Goal: Task Accomplishment & Management: Manage account settings

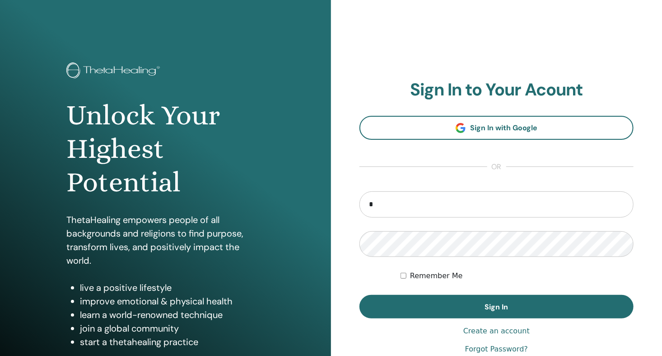
type input "**********"
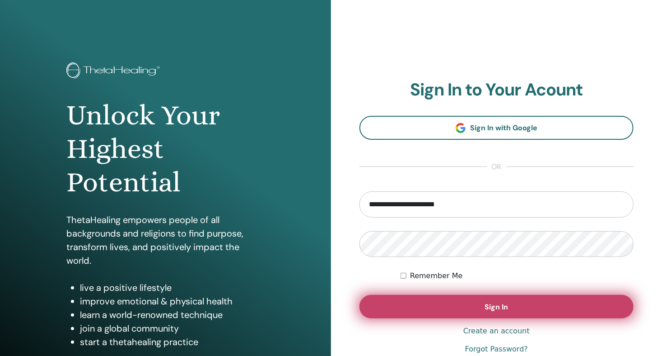
click at [483, 302] on button "Sign In" at bounding box center [497, 306] width 274 height 23
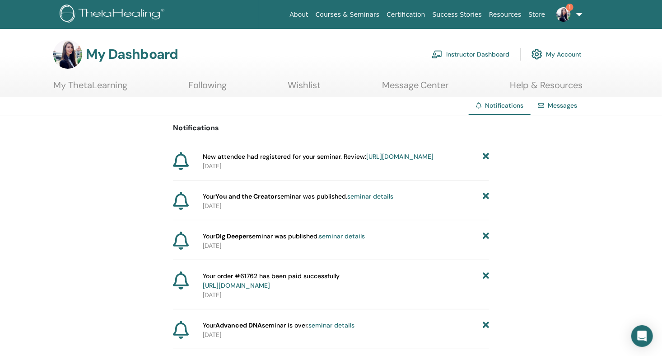
click at [488, 157] on icon at bounding box center [486, 156] width 6 height 9
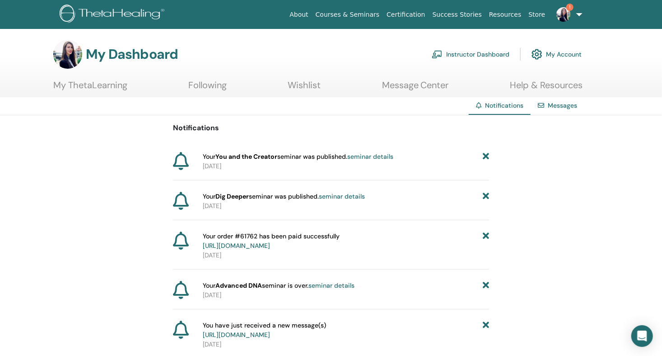
click at [559, 105] on link "Messages" at bounding box center [562, 105] width 29 height 8
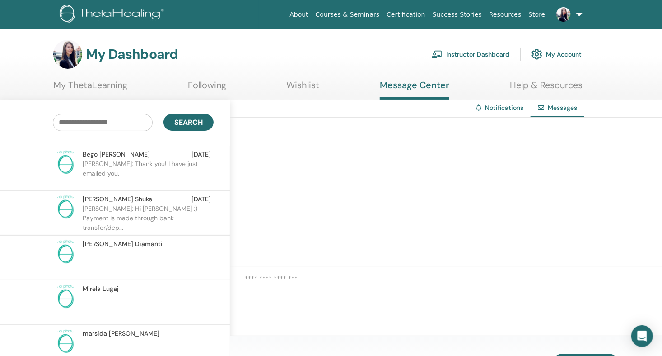
click at [147, 159] on p "ELONA: Thank you! I have just emailed you." at bounding box center [148, 172] width 131 height 27
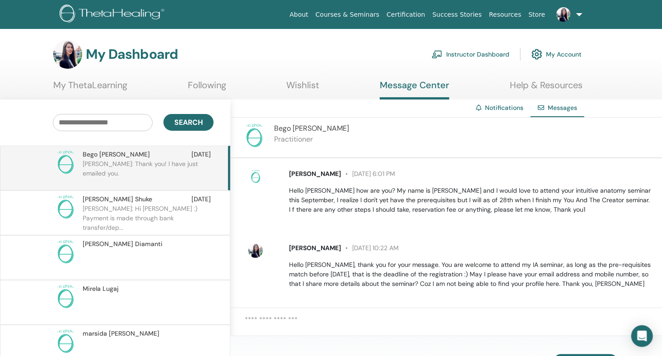
click at [472, 53] on link "Instructor Dashboard" at bounding box center [471, 54] width 78 height 20
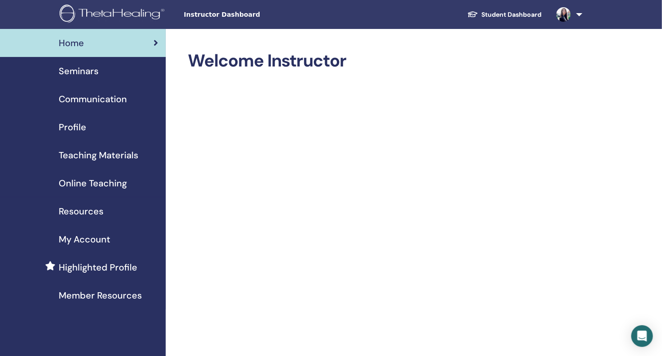
click at [81, 70] on span "Seminars" at bounding box center [79, 71] width 40 height 14
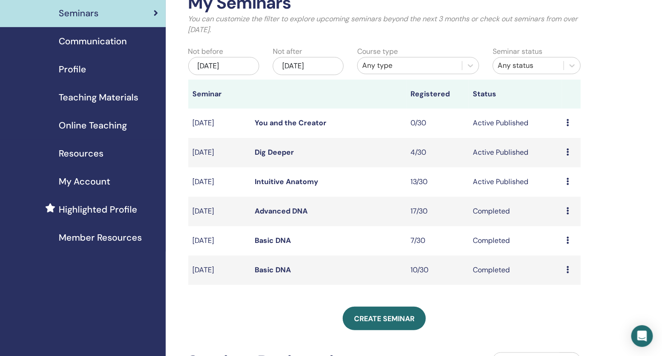
scroll to position [75, 0]
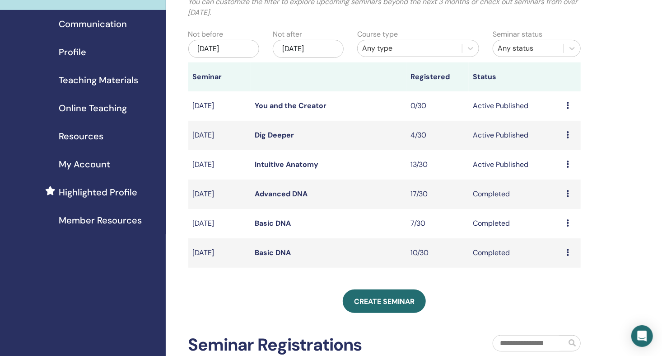
click at [278, 133] on link "Dig Deeper" at bounding box center [274, 134] width 39 height 9
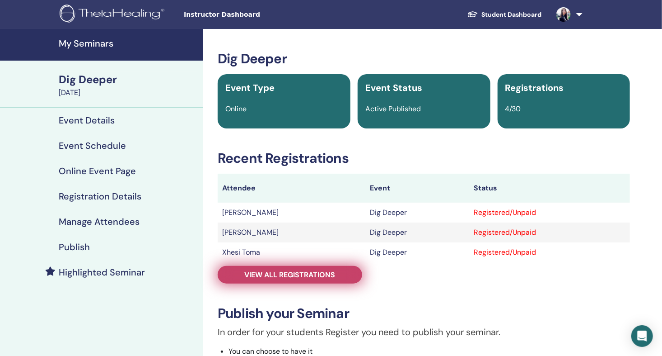
click at [278, 277] on span "View all registrations" at bounding box center [290, 274] width 91 height 9
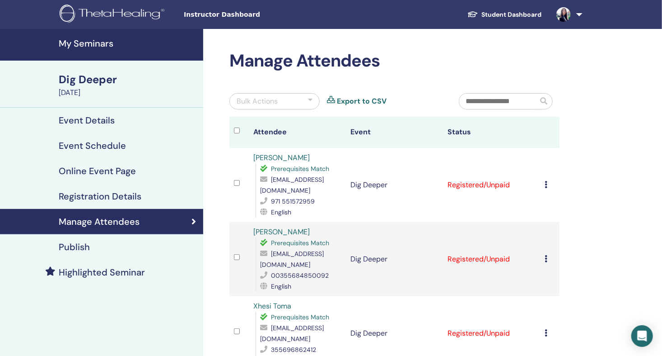
click at [87, 44] on h4 "My Seminars" at bounding box center [128, 43] width 139 height 11
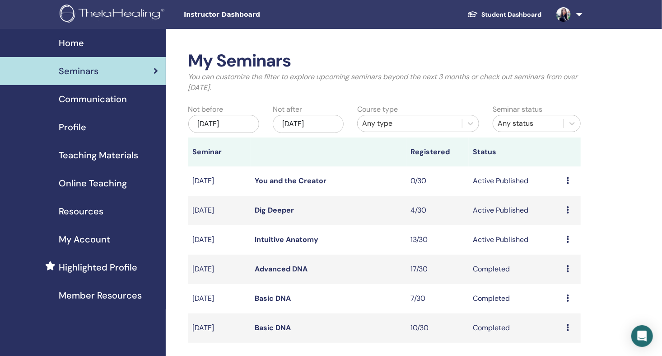
scroll to position [75, 0]
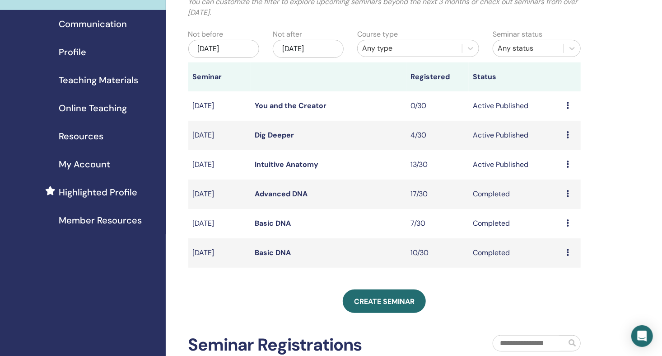
click at [302, 164] on link "Intuitive Anatomy" at bounding box center [287, 163] width 64 height 9
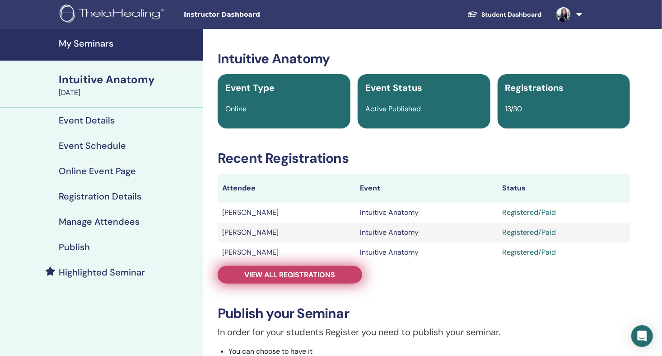
click at [327, 278] on span "View all registrations" at bounding box center [290, 274] width 91 height 9
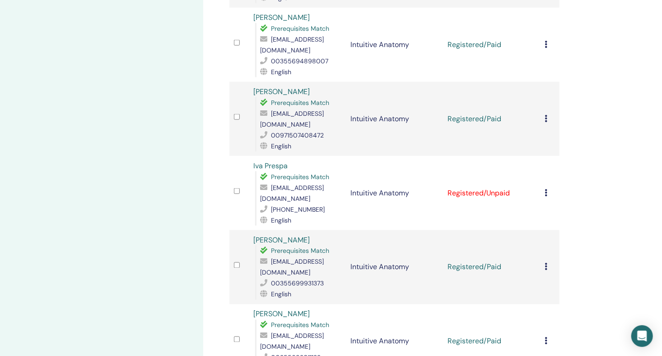
scroll to position [602, 0]
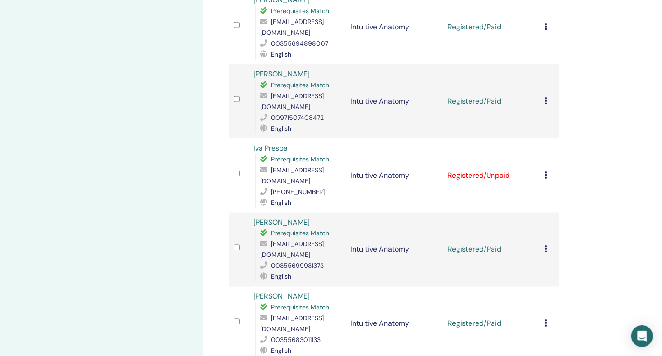
click at [546, 171] on icon at bounding box center [546, 174] width 3 height 7
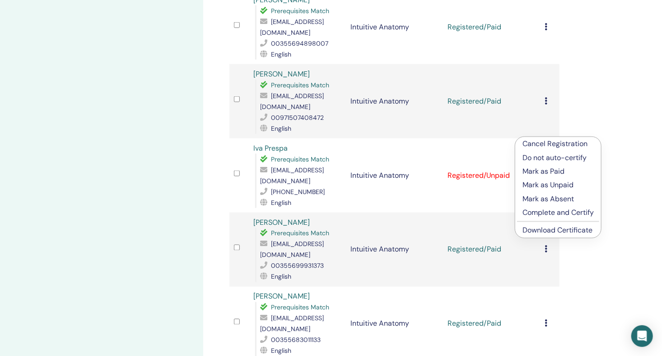
click at [554, 145] on p "Cancel Registration" at bounding box center [558, 143] width 71 height 11
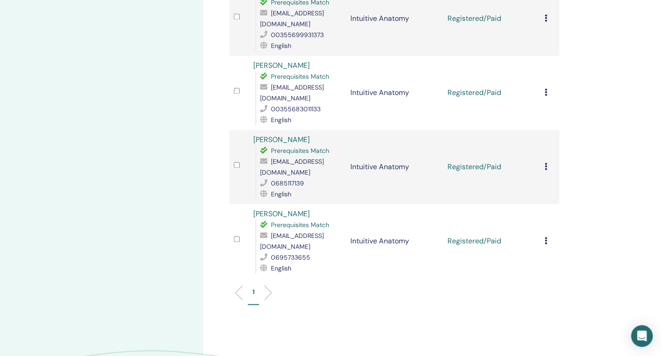
scroll to position [817, 0]
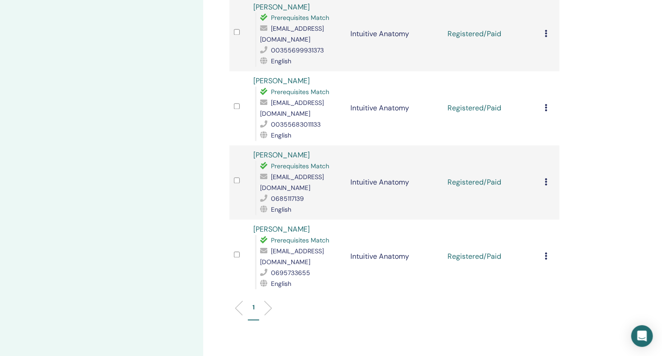
click at [547, 253] on icon at bounding box center [546, 256] width 3 height 7
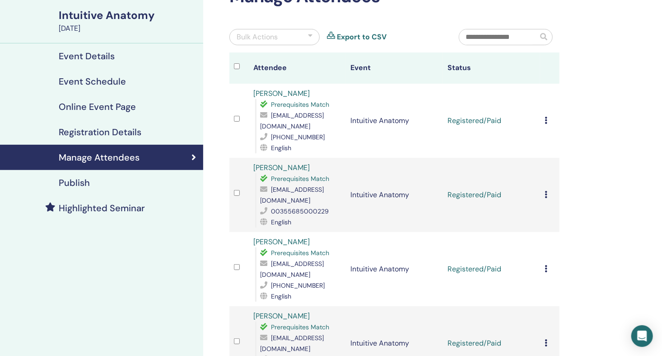
scroll to position [0, 0]
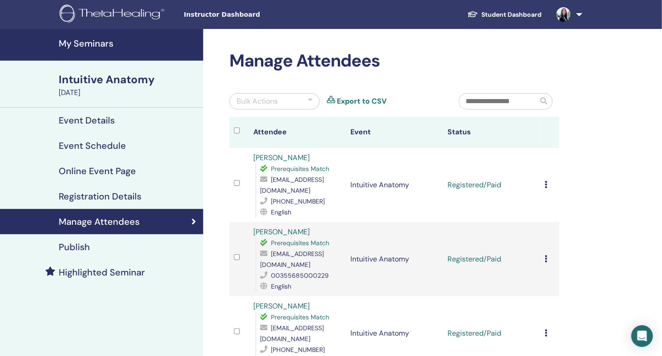
click at [101, 45] on h4 "My Seminars" at bounding box center [128, 43] width 139 height 11
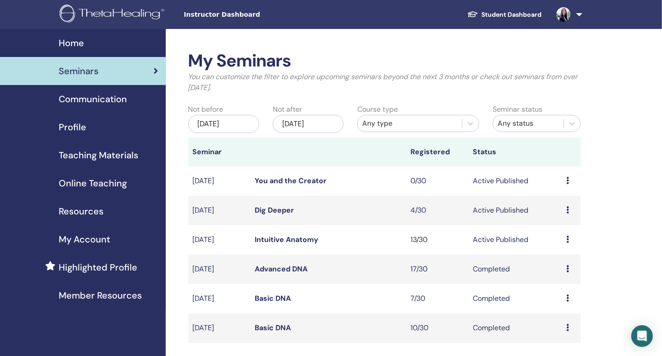
click at [277, 211] on link "Dig Deeper" at bounding box center [274, 209] width 39 height 9
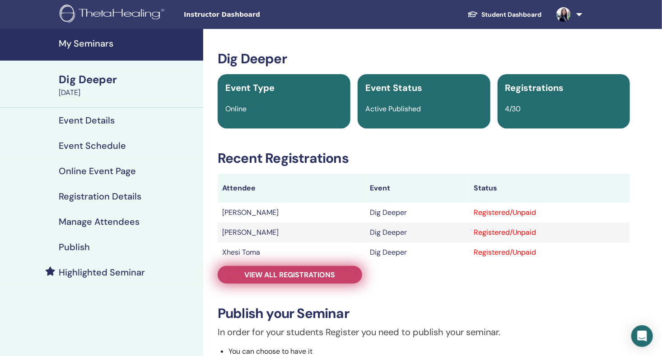
click at [328, 275] on span "View all registrations" at bounding box center [290, 274] width 91 height 9
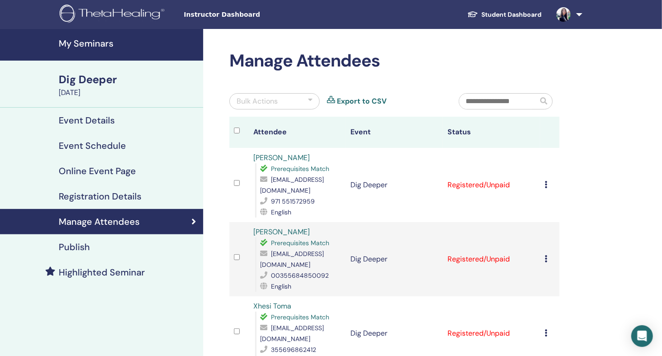
click at [109, 45] on h4 "My Seminars" at bounding box center [128, 43] width 139 height 11
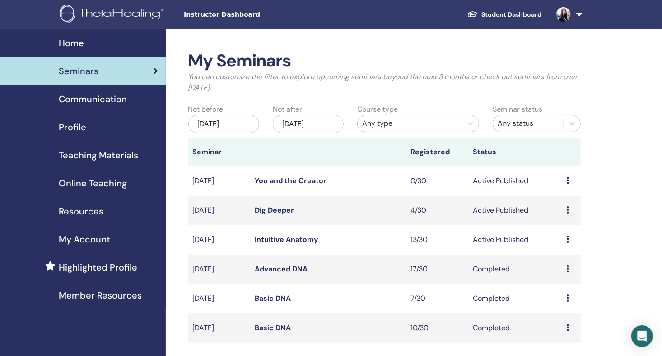
click at [76, 126] on span "Profile" at bounding box center [73, 127] width 28 height 14
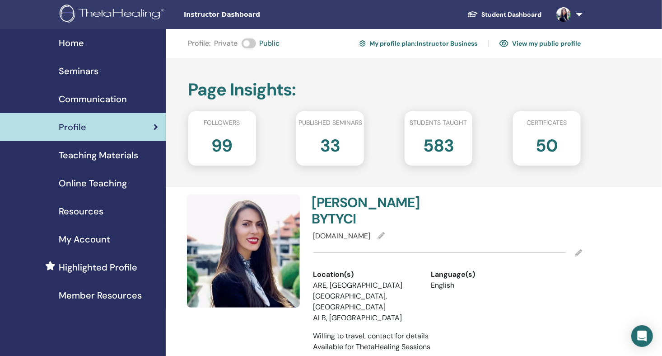
click at [82, 239] on span "My Account" at bounding box center [85, 239] width 52 height 14
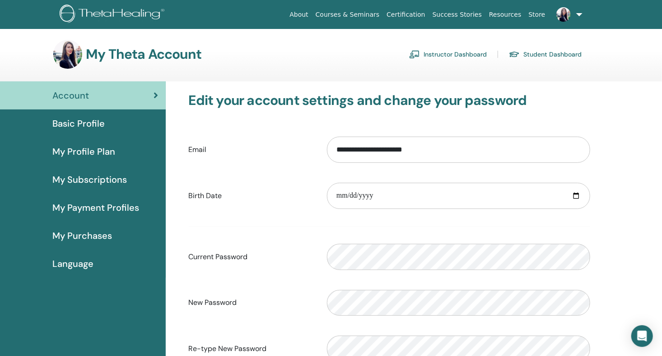
click at [85, 178] on span "My Subscriptions" at bounding box center [89, 180] width 75 height 14
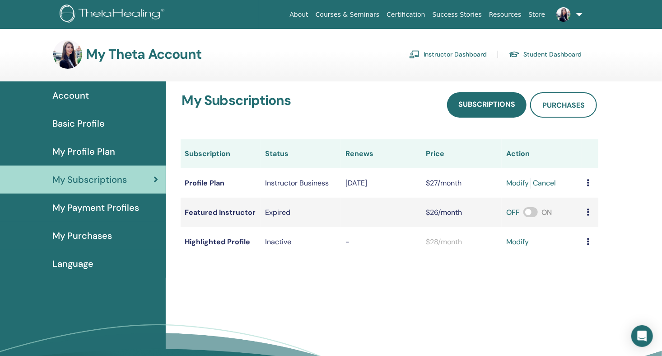
click at [100, 150] on span "My Profile Plan" at bounding box center [83, 152] width 63 height 14
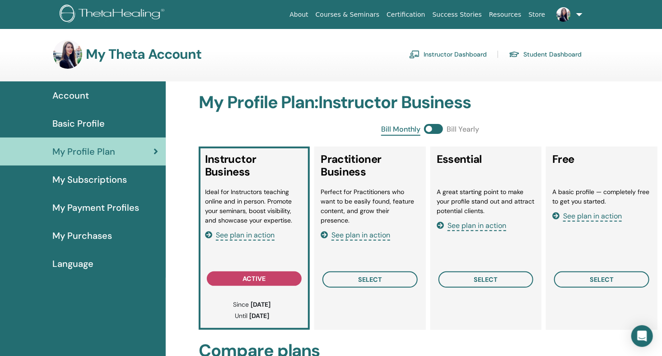
click at [246, 236] on span "See plan in action" at bounding box center [245, 235] width 59 height 10
click at [568, 16] on img at bounding box center [564, 14] width 14 height 14
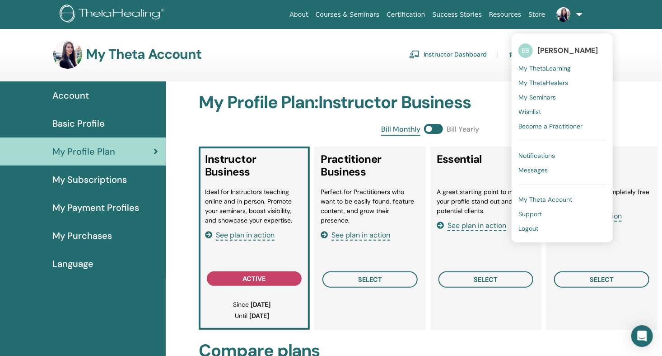
click at [530, 226] on span "Logout" at bounding box center [529, 228] width 20 height 8
